Goal: Task Accomplishment & Management: Manage account settings

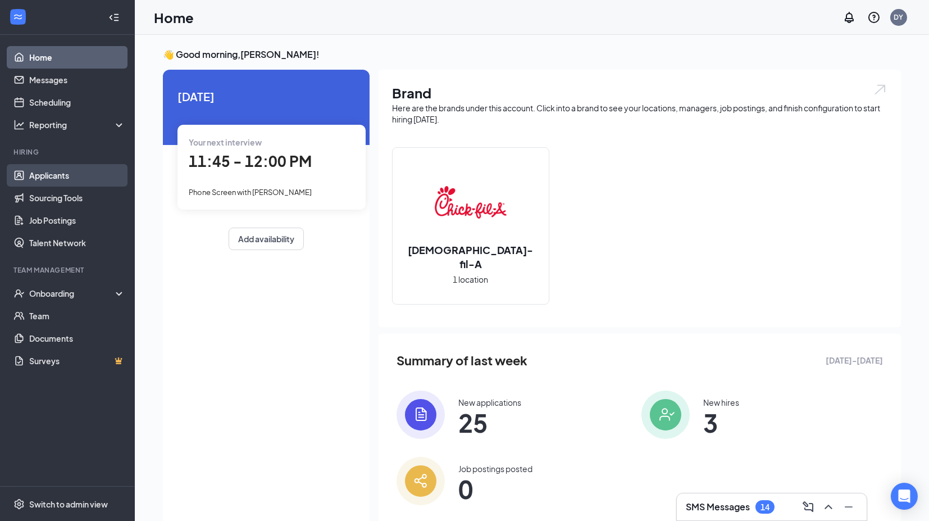
click at [43, 179] on link "Applicants" at bounding box center [77, 175] width 96 height 22
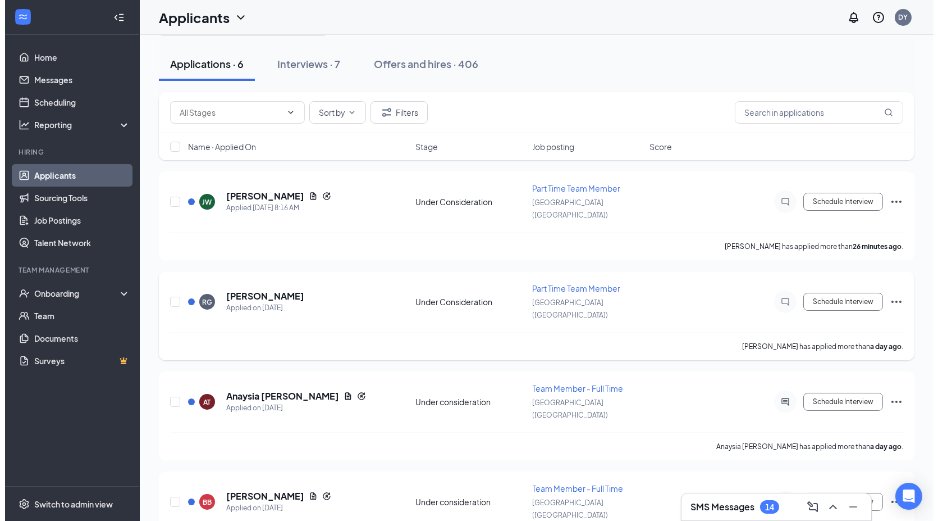
scroll to position [218, 0]
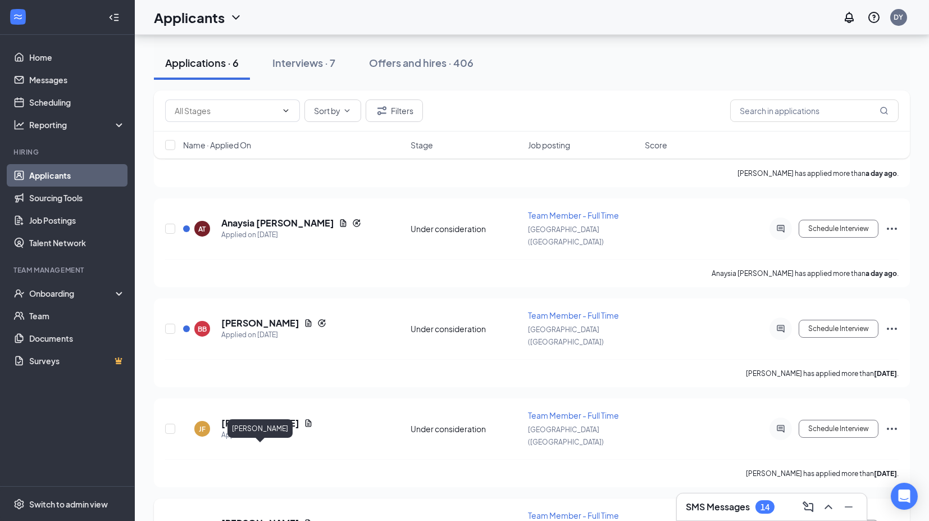
click at [263, 517] on h5 "[PERSON_NAME]" at bounding box center [260, 523] width 78 height 12
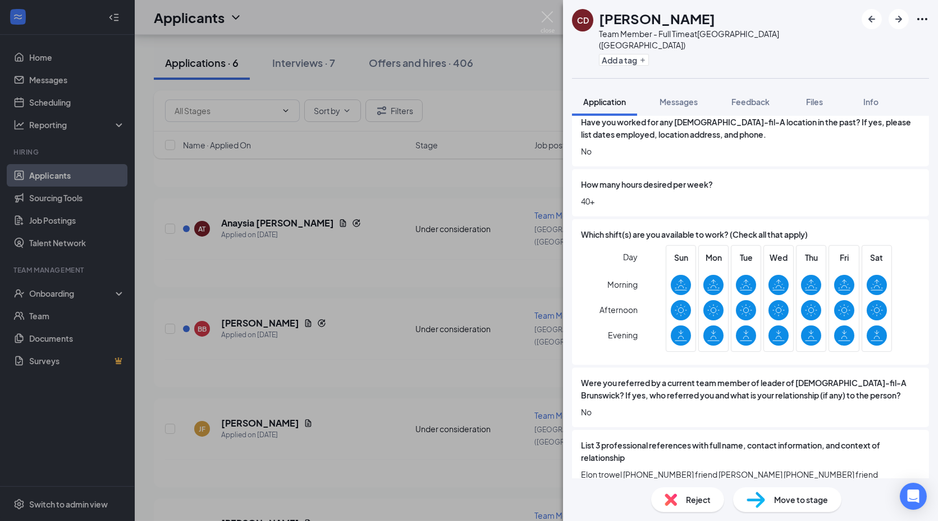
scroll to position [712, 0]
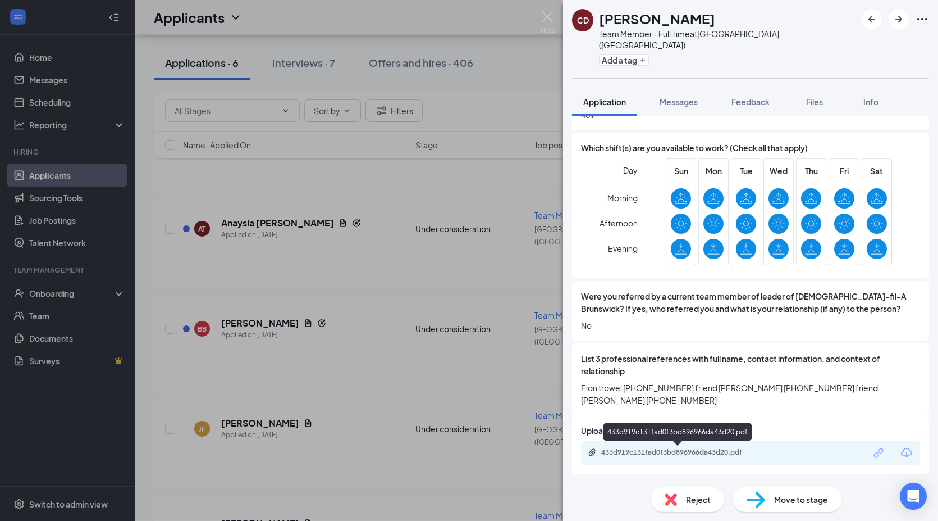
click at [715, 451] on div "433d919c131fad0f3bd896966da43d20.pdf" at bounding box center [679, 452] width 157 height 9
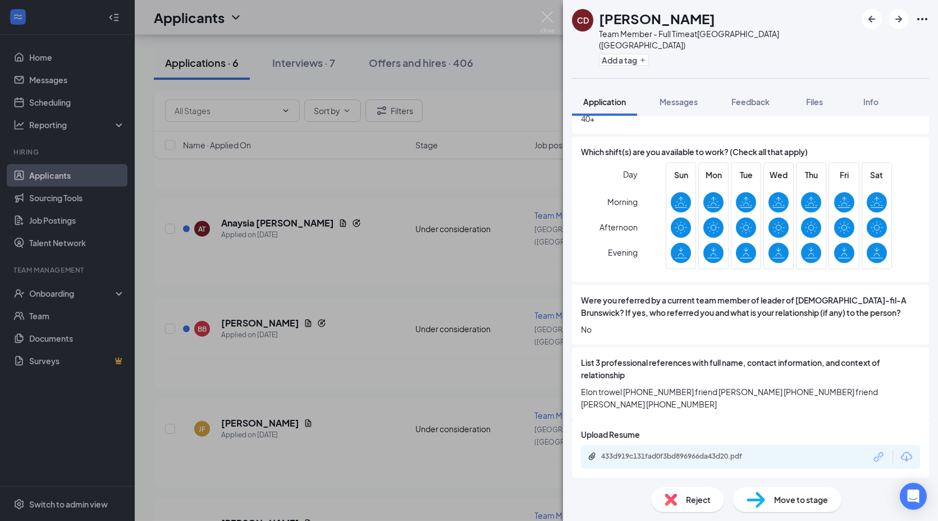
click at [692, 506] on div "Reject" at bounding box center [687, 499] width 73 height 25
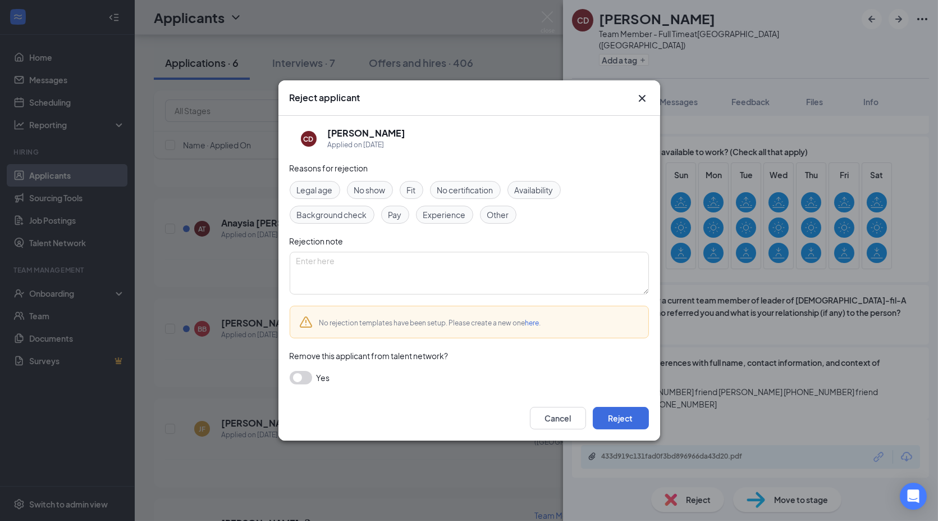
click at [447, 213] on span "Experience" at bounding box center [444, 214] width 43 height 12
click at [626, 422] on button "Reject" at bounding box center [621, 418] width 56 height 22
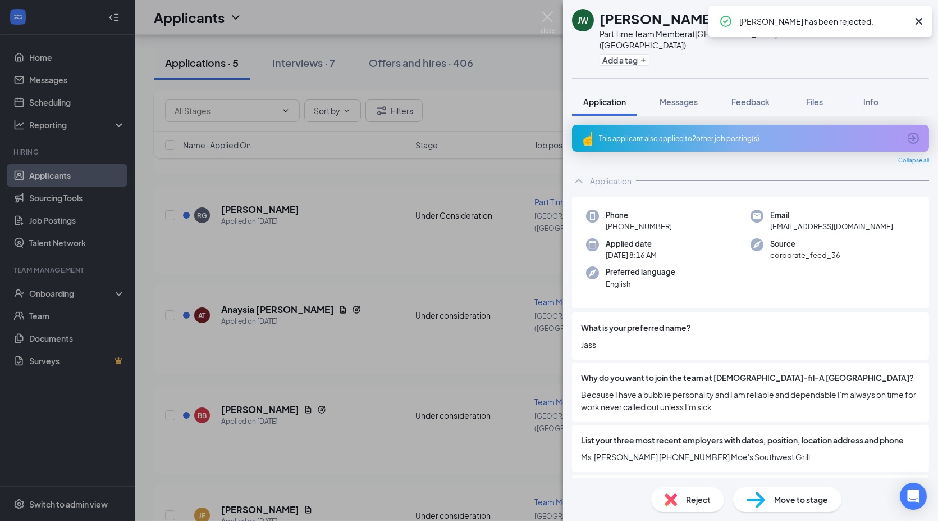
click at [917, 20] on icon "Cross" at bounding box center [918, 21] width 13 height 13
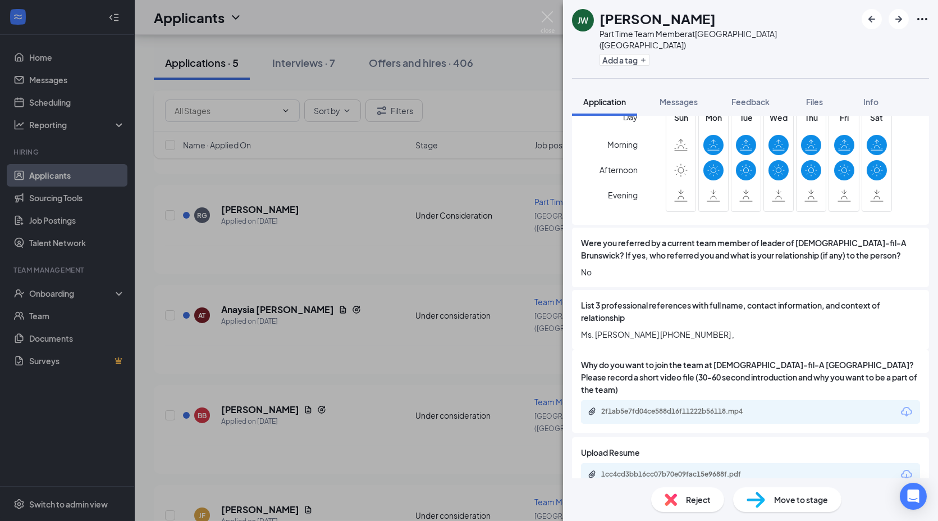
scroll to position [854, 0]
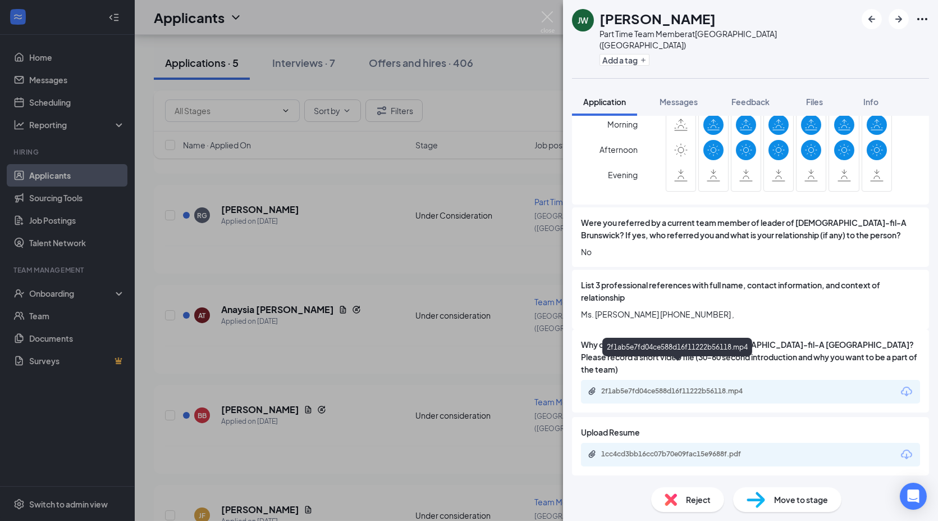
click at [681, 386] on div "2f1ab5e7fd04ce588d16f11222b56118.mp4" at bounding box center [679, 390] width 157 height 9
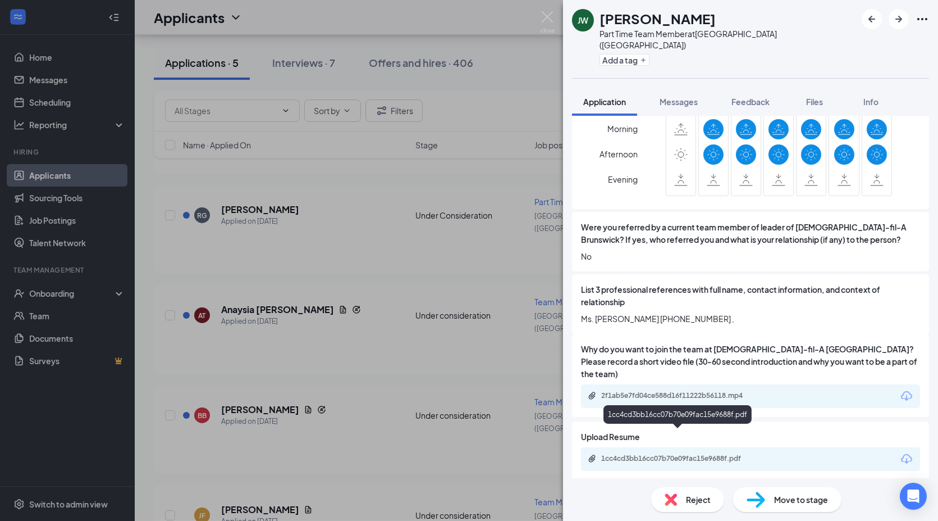
click at [689, 454] on div "1cc4cd3bb16cc07b70e09fac15e9688f.pdf" at bounding box center [679, 458] width 157 height 9
click at [687, 500] on span "Reject" at bounding box center [698, 499] width 25 height 12
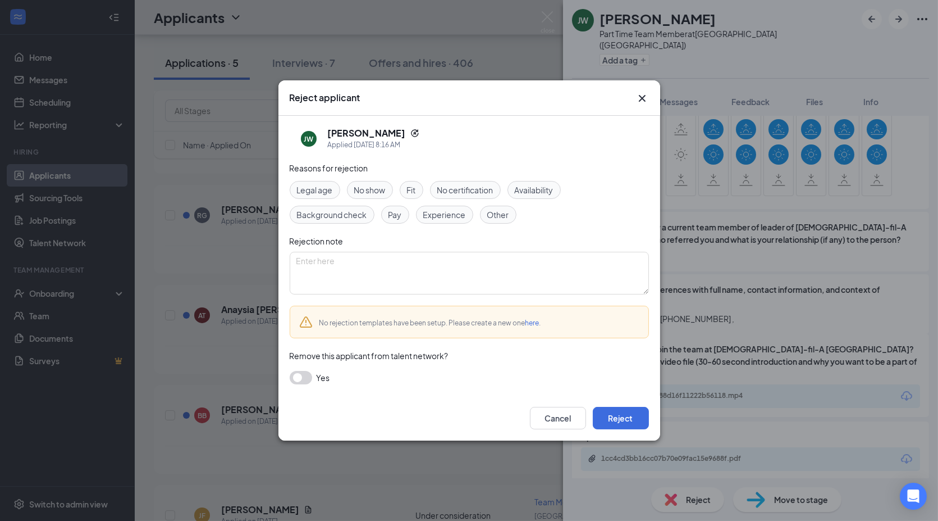
click at [444, 215] on span "Experience" at bounding box center [444, 214] width 43 height 12
click at [619, 418] on button "Reject" at bounding box center [621, 418] width 56 height 22
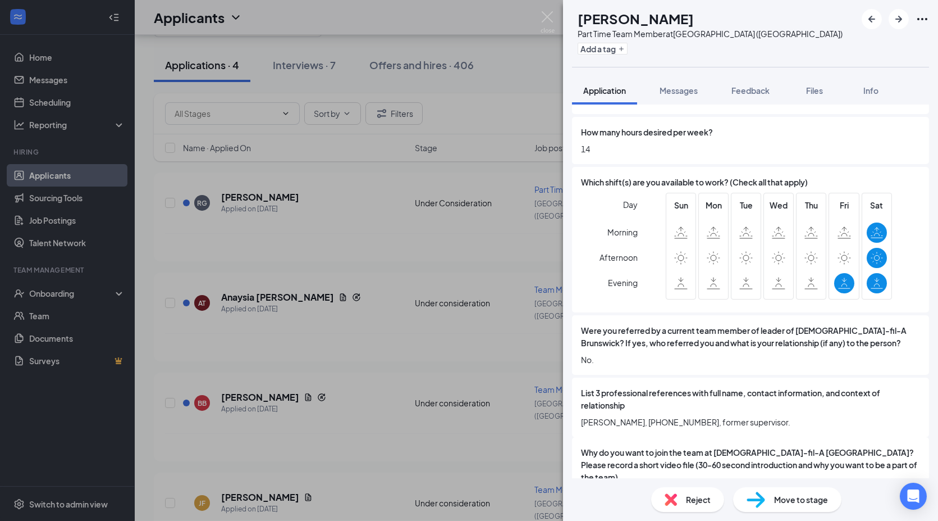
scroll to position [797, 0]
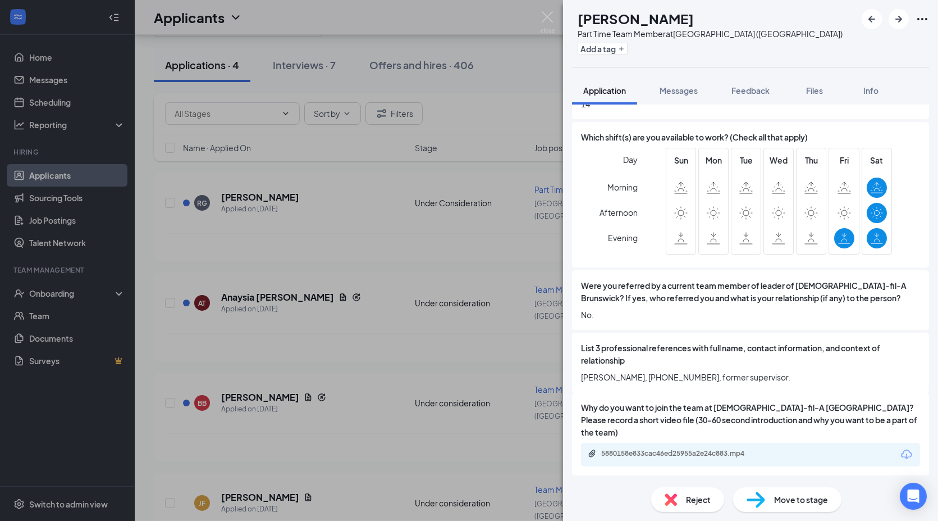
click at [691, 501] on span "Reject" at bounding box center [698, 499] width 25 height 12
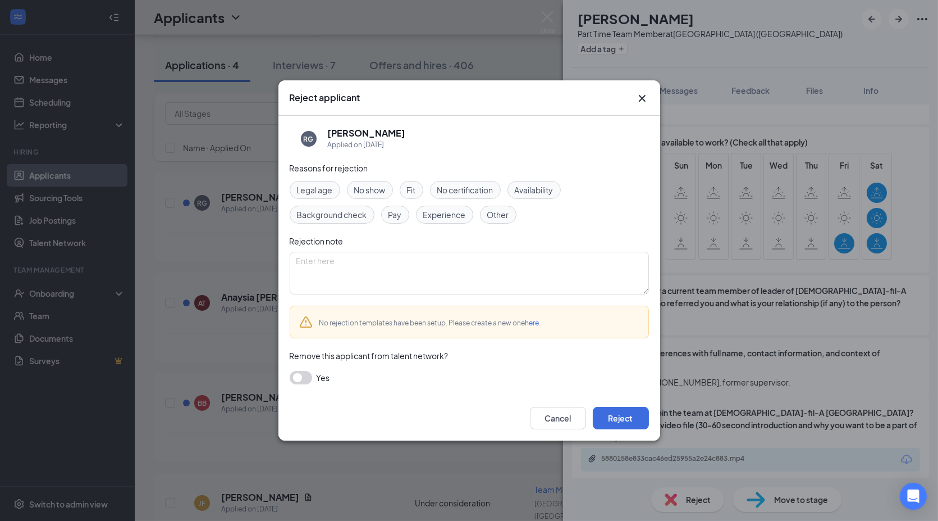
click at [305, 191] on span "Legal age" at bounding box center [315, 190] width 36 height 12
click at [628, 415] on button "Reject" at bounding box center [621, 418] width 56 height 22
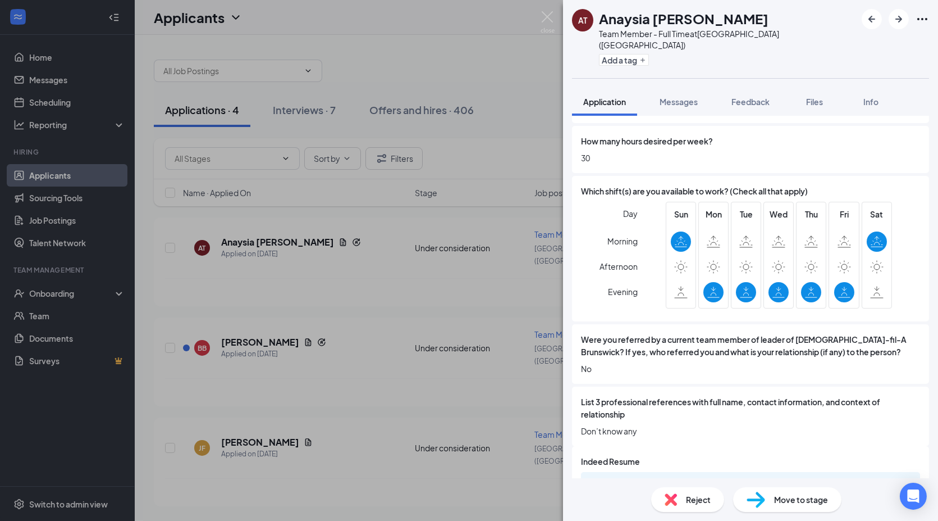
scroll to position [731, 0]
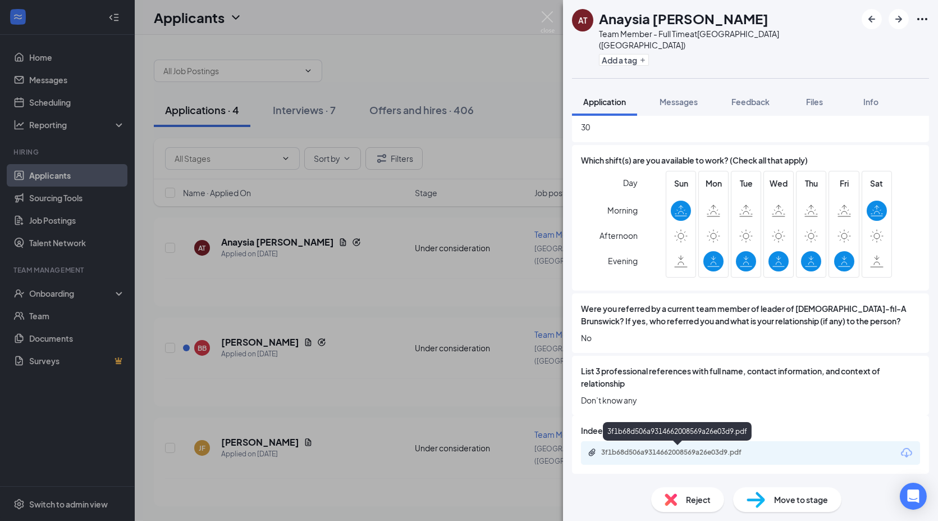
click at [683, 450] on div "3f1b68d506a9314662008569a26e03d9.pdf" at bounding box center [679, 452] width 157 height 9
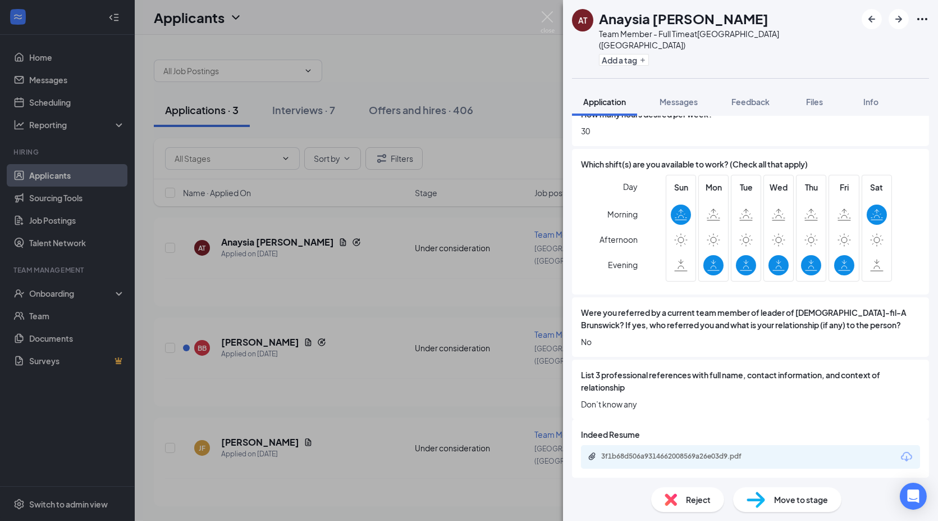
click at [684, 496] on div "Reject" at bounding box center [687, 499] width 73 height 25
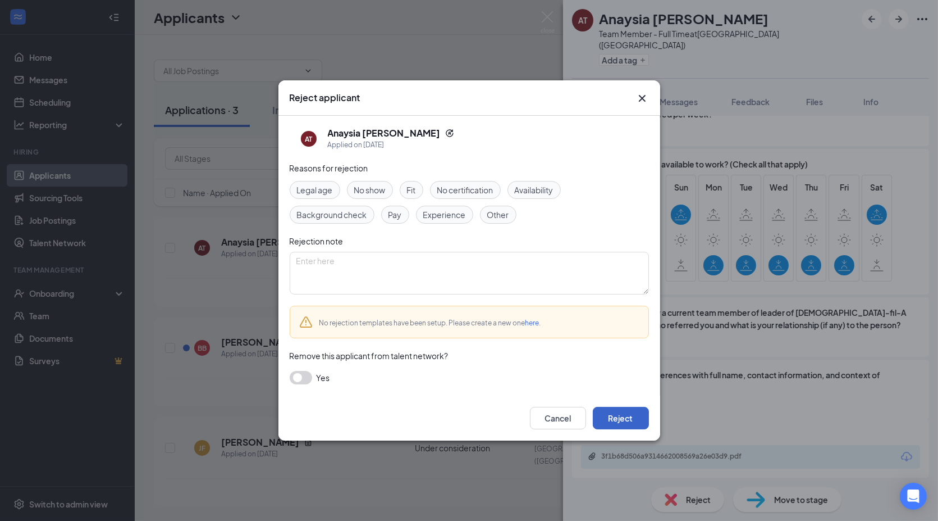
click at [615, 413] on button "Reject" at bounding box center [621, 418] width 56 height 22
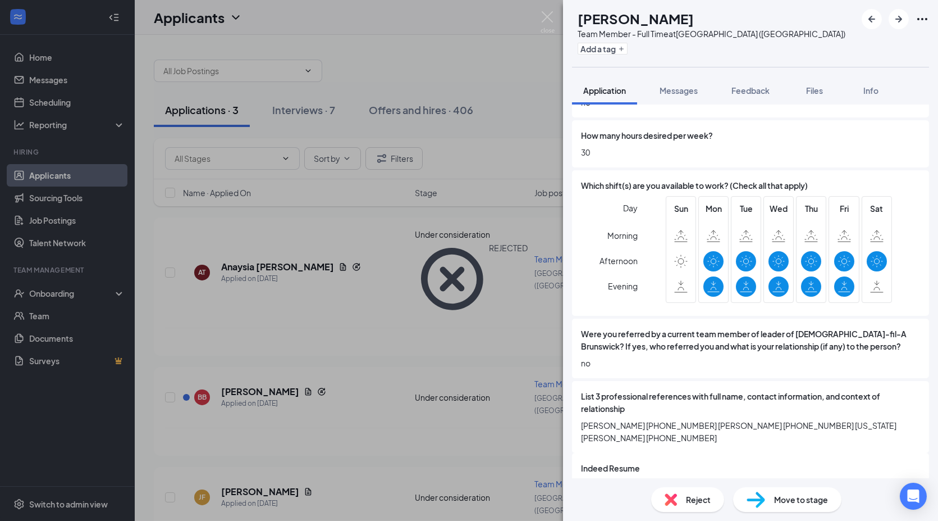
scroll to position [719, 0]
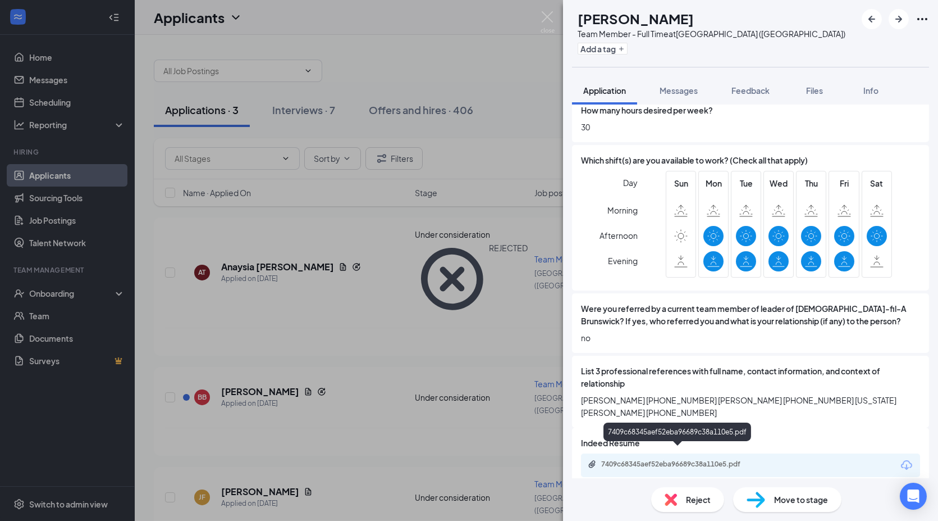
click at [705, 459] on div "7409c68345aef52eba96689c38a110e5.pdf" at bounding box center [679, 463] width 157 height 9
click at [803, 501] on span "Move to stage" at bounding box center [801, 499] width 54 height 12
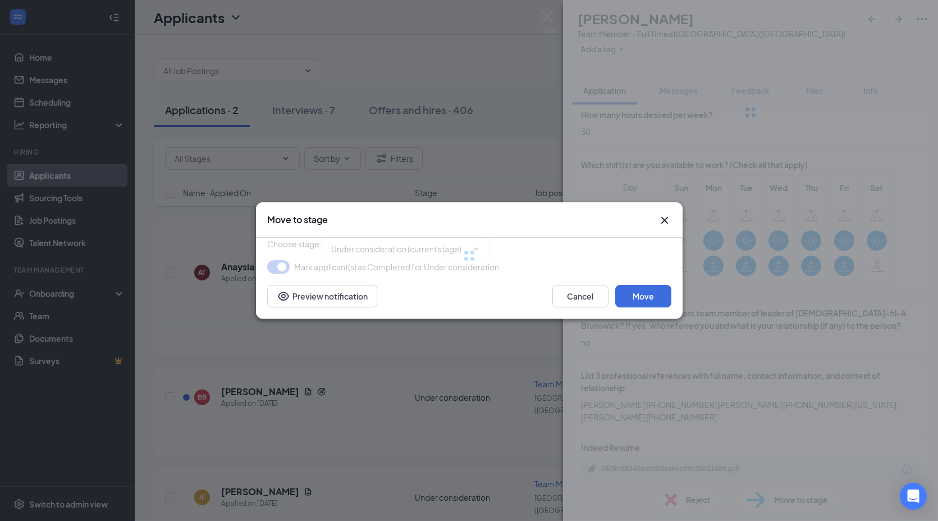
type input "Phone Screen (next stage)"
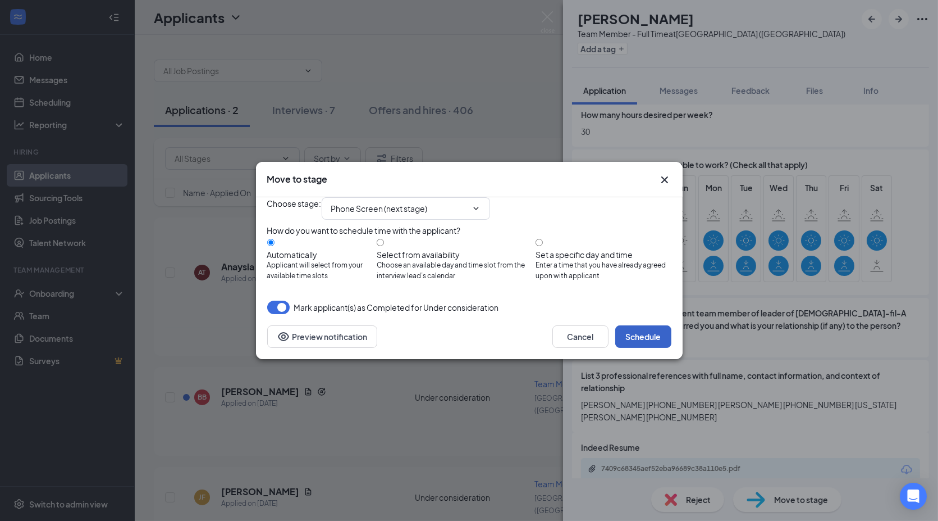
click at [644, 348] on button "Schedule" at bounding box center [643, 336] width 56 height 22
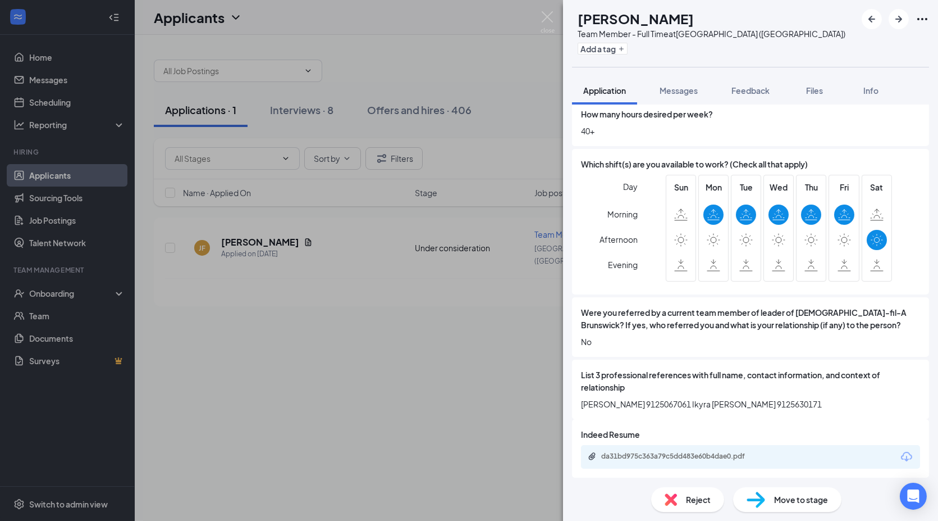
scroll to position [700, 0]
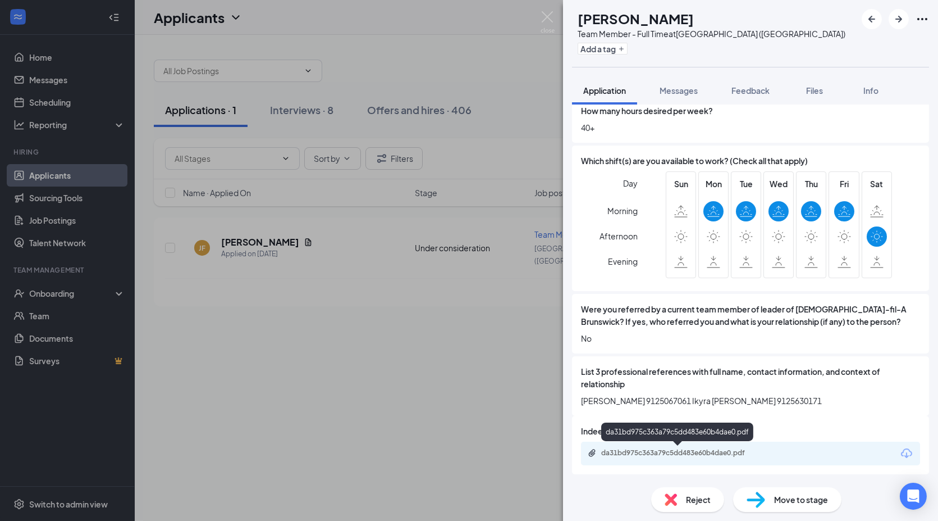
click at [710, 448] on div "da31bd975c363a79c5dd483e60b4dae0.pdf" at bounding box center [679, 452] width 157 height 9
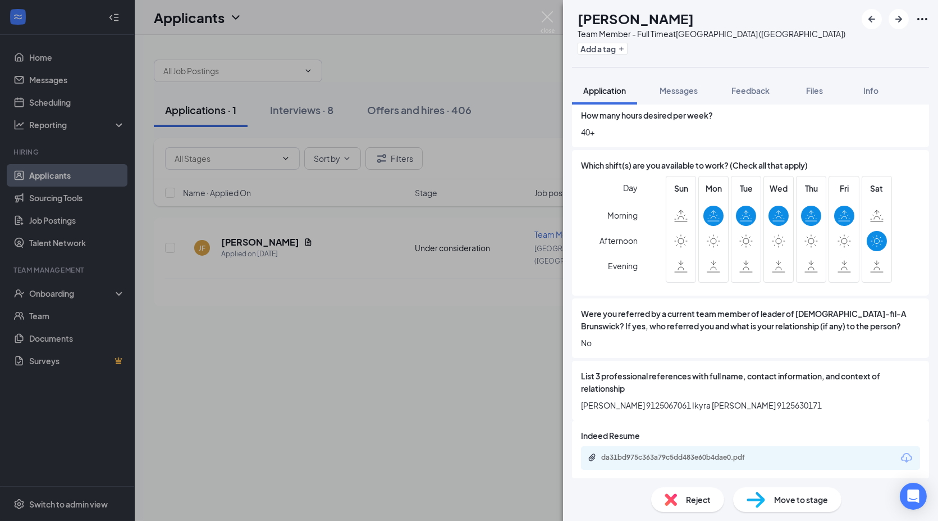
click at [688, 496] on span "Reject" at bounding box center [698, 499] width 25 height 12
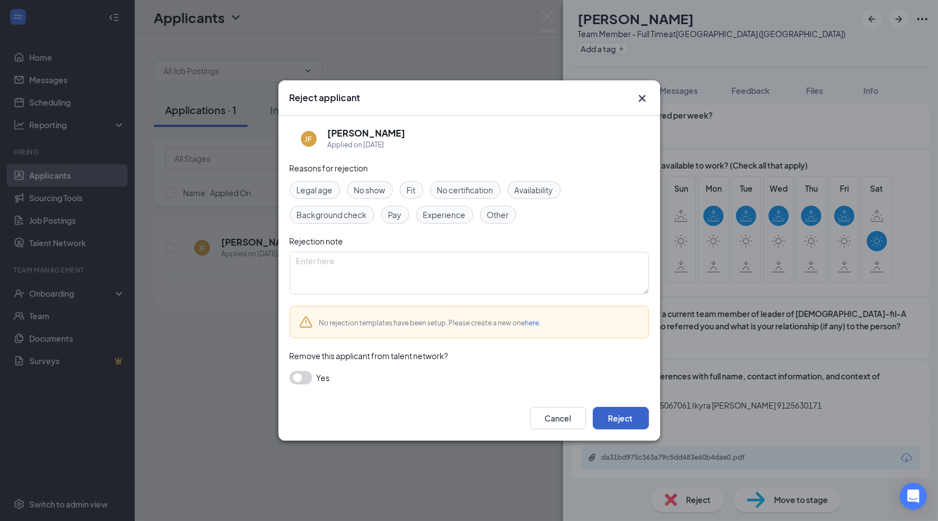
click at [616, 419] on button "Reject" at bounding box center [621, 418] width 56 height 22
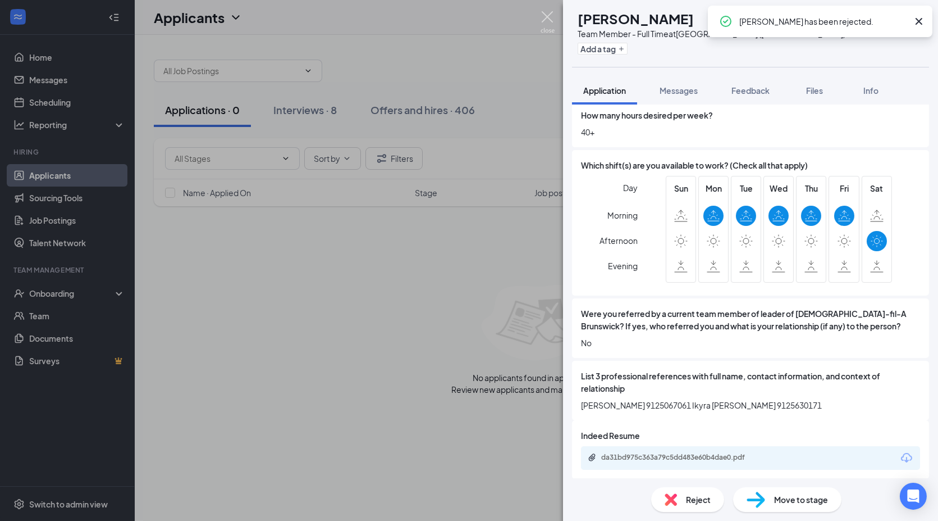
click at [547, 11] on img at bounding box center [548, 22] width 14 height 22
